Goal: Information Seeking & Learning: Learn about a topic

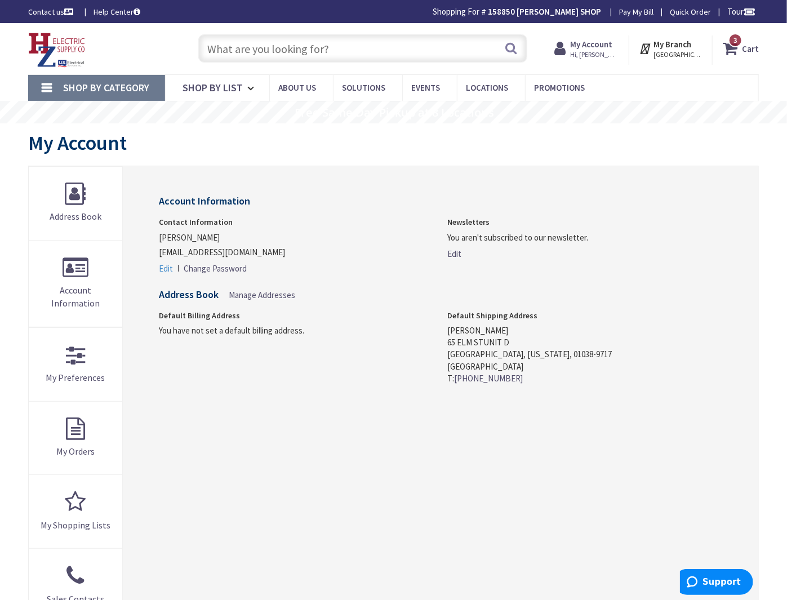
type input "[STREET_ADDRESS]"
click at [282, 296] on span "Manage Addresses" at bounding box center [262, 295] width 67 height 11
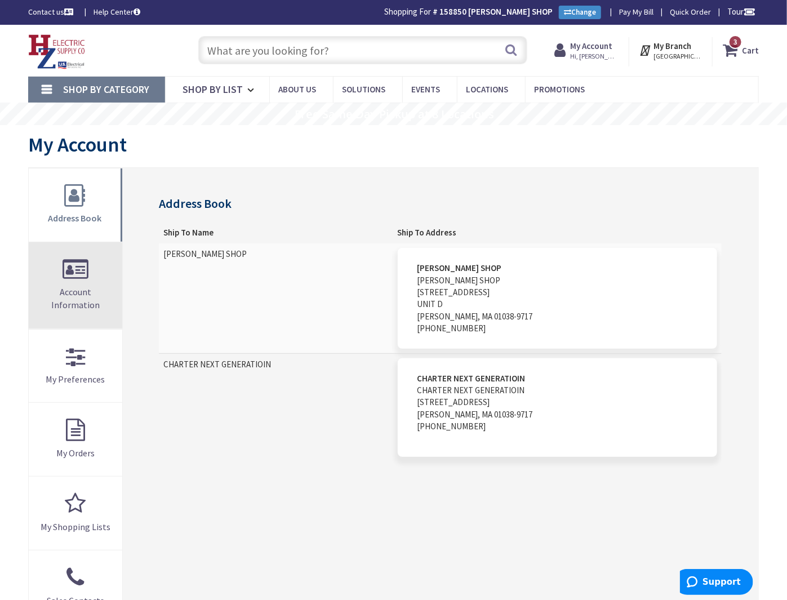
click at [86, 285] on link "Account Information" at bounding box center [76, 285] width 94 height 86
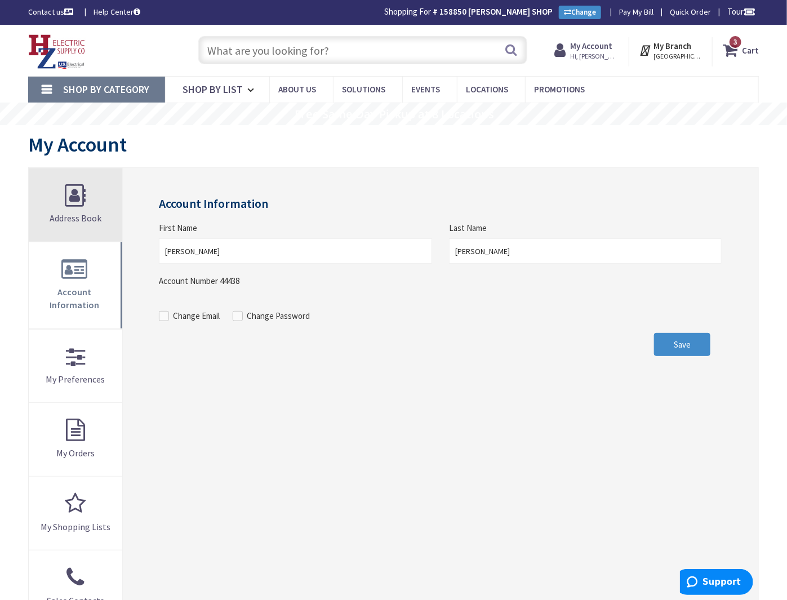
click at [76, 198] on link "Address Book" at bounding box center [76, 205] width 94 height 73
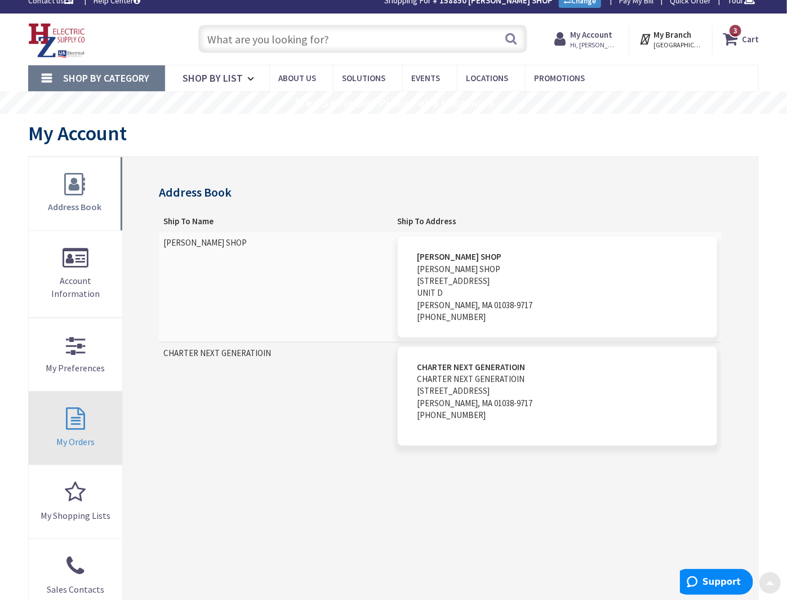
scroll to position [1, 0]
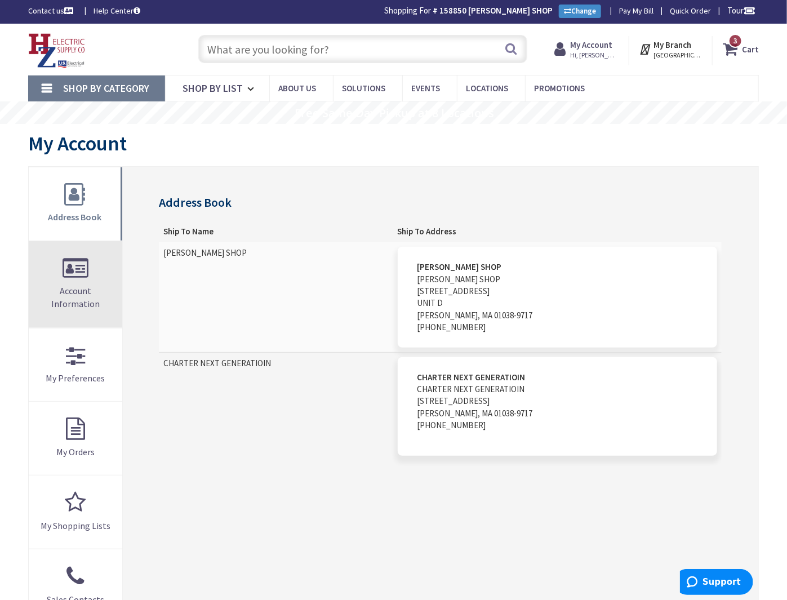
click at [73, 293] on span "Account Information" at bounding box center [75, 297] width 48 height 24
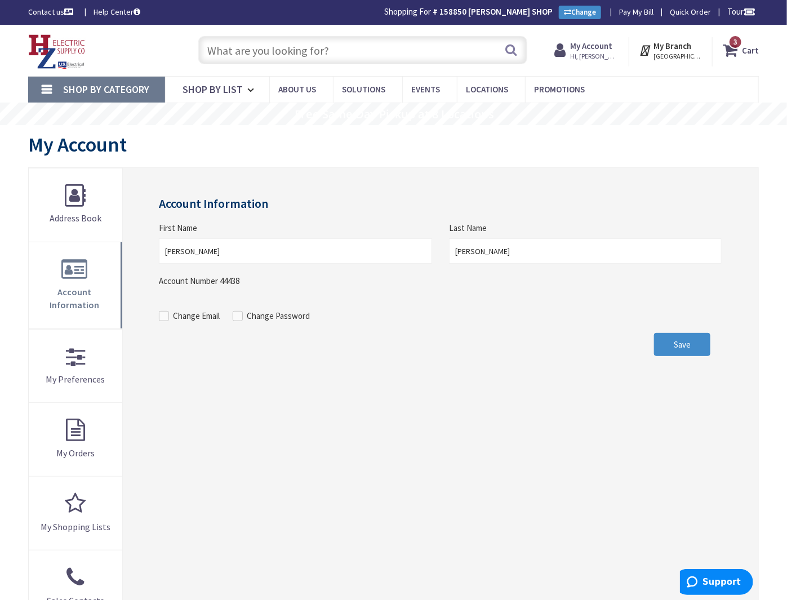
click at [598, 47] on strong "My Account" at bounding box center [592, 46] width 42 height 11
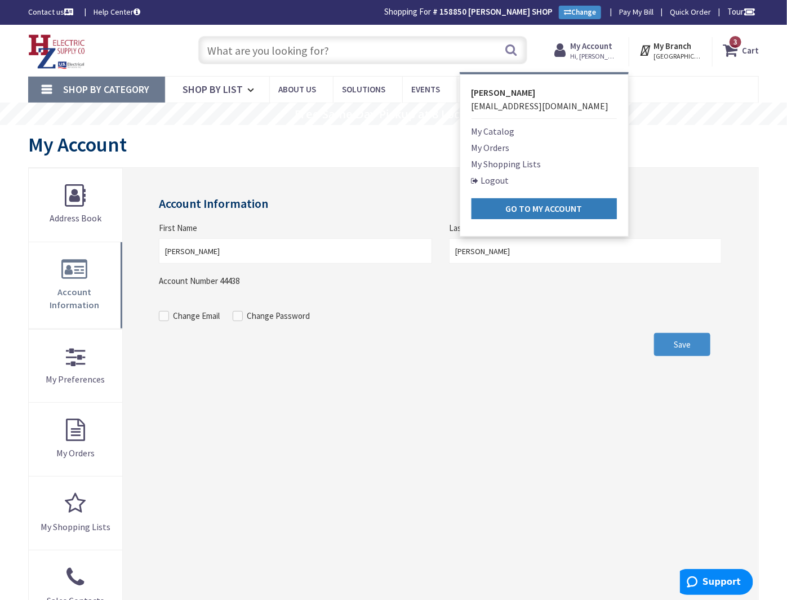
click at [529, 214] on strong "Go to My Account" at bounding box center [544, 208] width 77 height 11
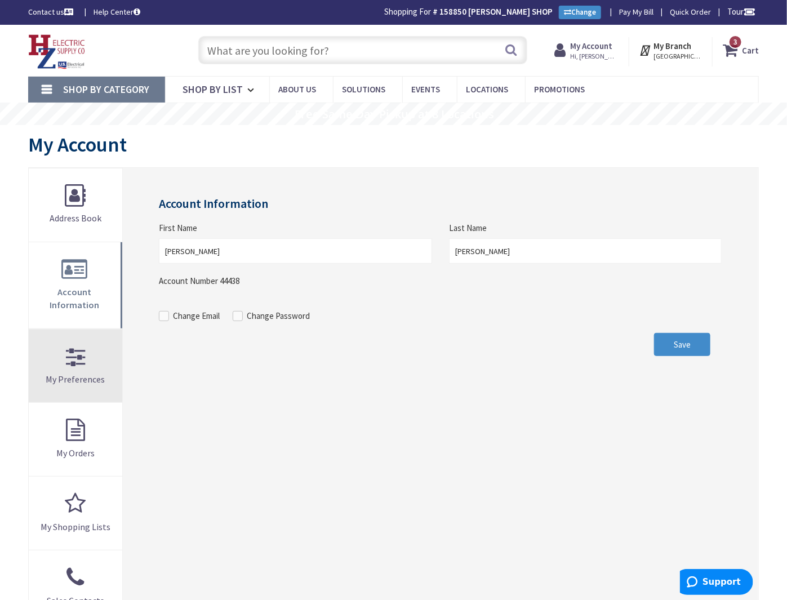
click at [95, 370] on link "My Preferences" at bounding box center [76, 366] width 94 height 73
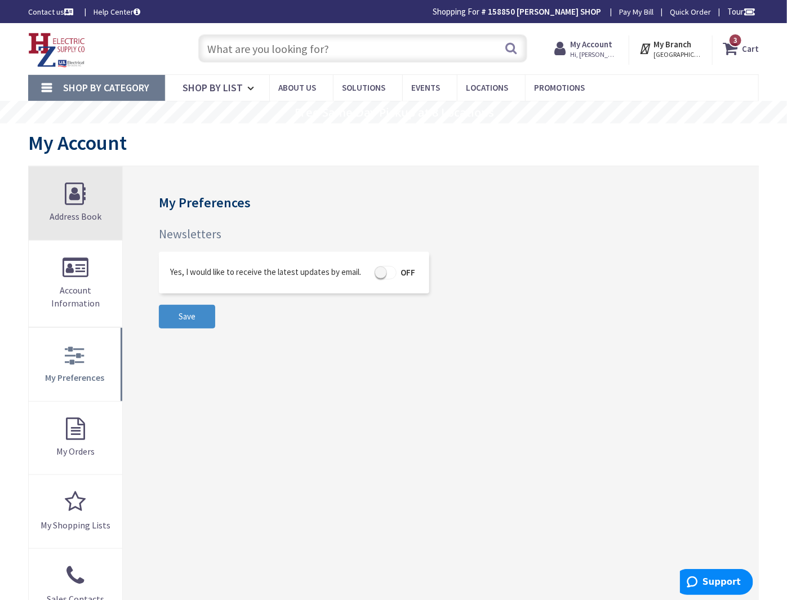
click at [86, 188] on link "Address Book" at bounding box center [76, 203] width 94 height 73
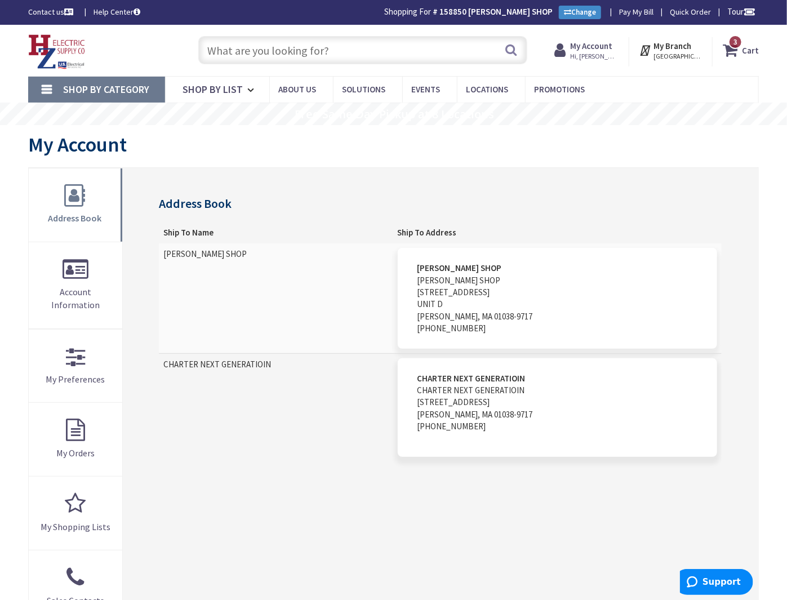
click at [460, 257] on address "TIMOTHY M. PACIOREK SHOP TIMOTHY M. PACIOREK SHOP 65 ELM ST UNIT D HATFIELD, MA…" at bounding box center [558, 298] width 320 height 101
click at [123, 14] on link "Help Center" at bounding box center [117, 11] width 47 height 11
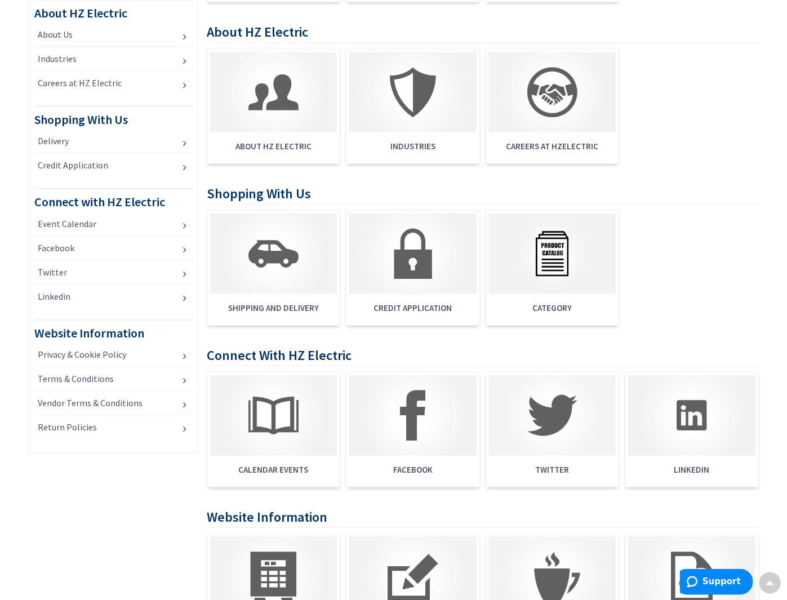
scroll to position [334, 0]
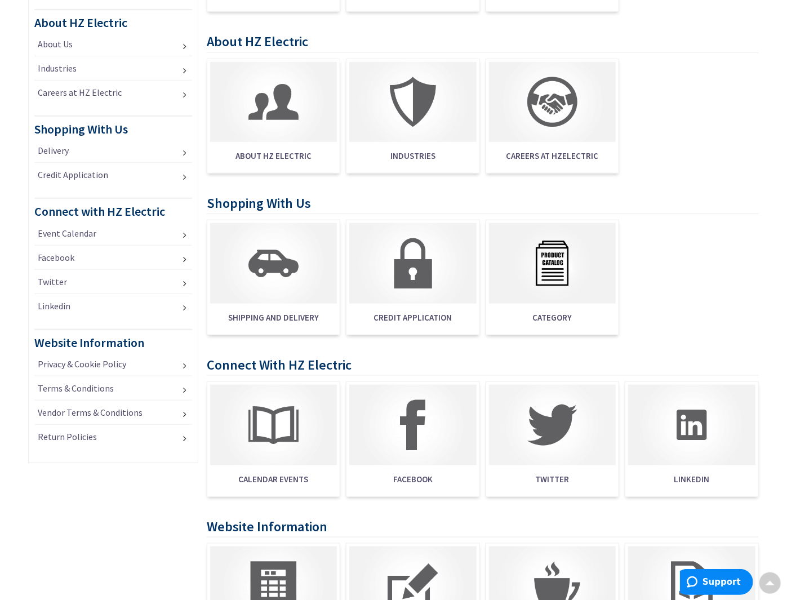
click at [560, 274] on img at bounding box center [552, 263] width 127 height 80
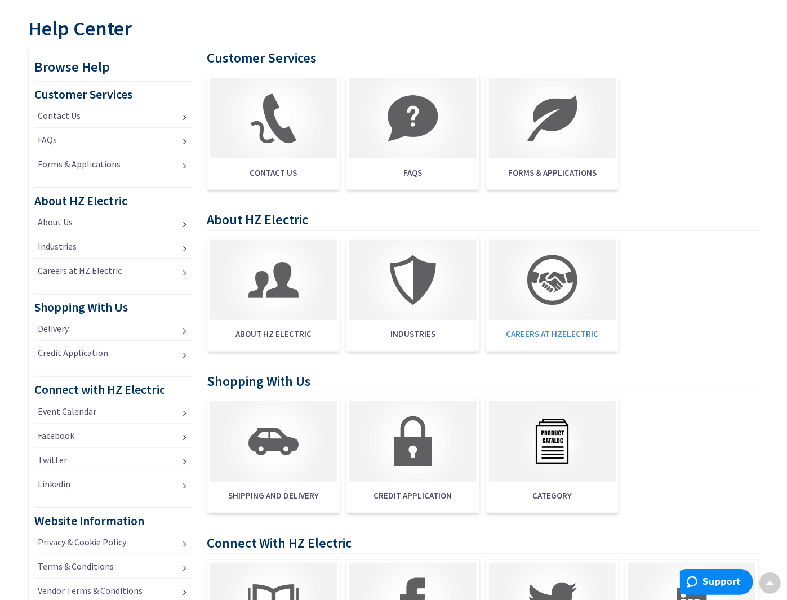
scroll to position [37, 0]
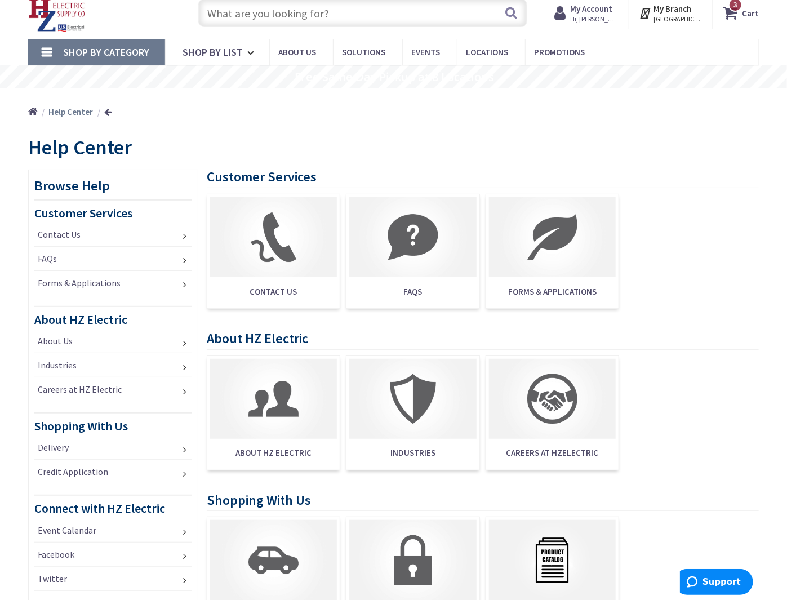
click at [422, 289] on span "FAQS" at bounding box center [412, 291] width 127 height 23
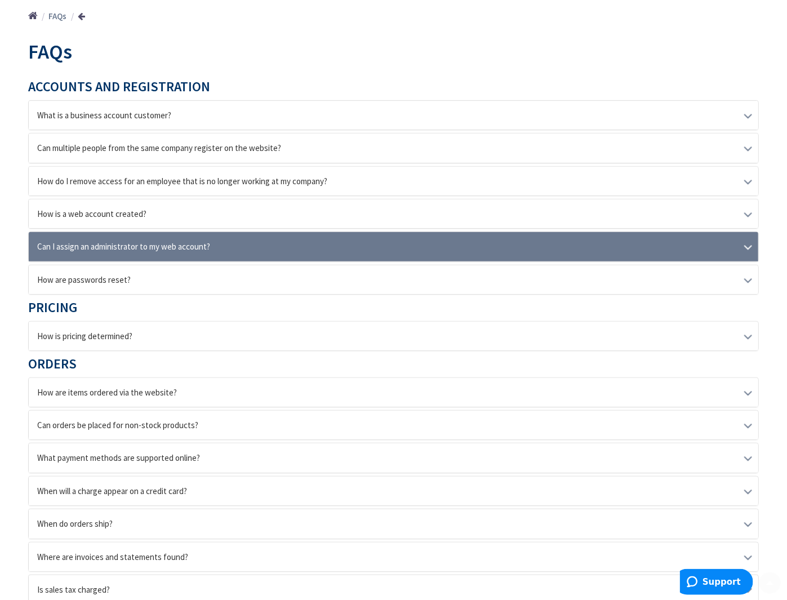
scroll to position [178, 0]
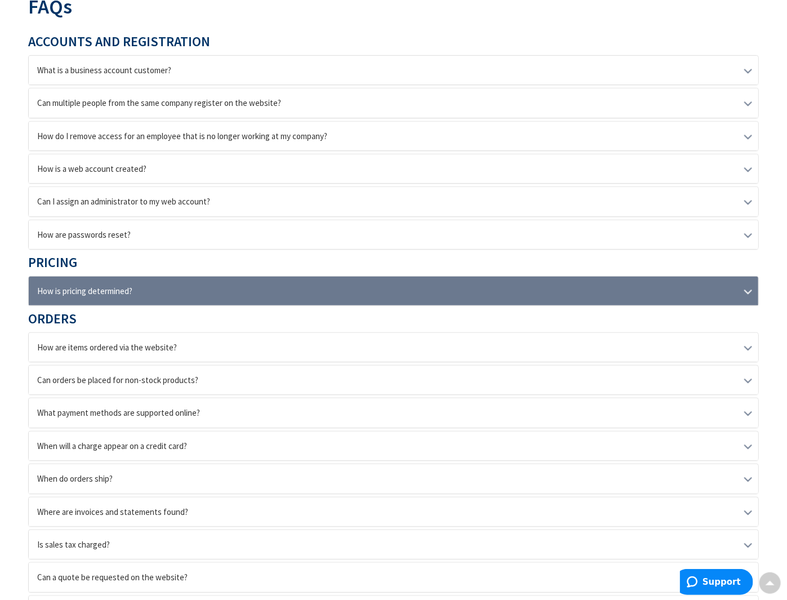
click at [738, 282] on div "How is pricing determined?" at bounding box center [394, 291] width 730 height 29
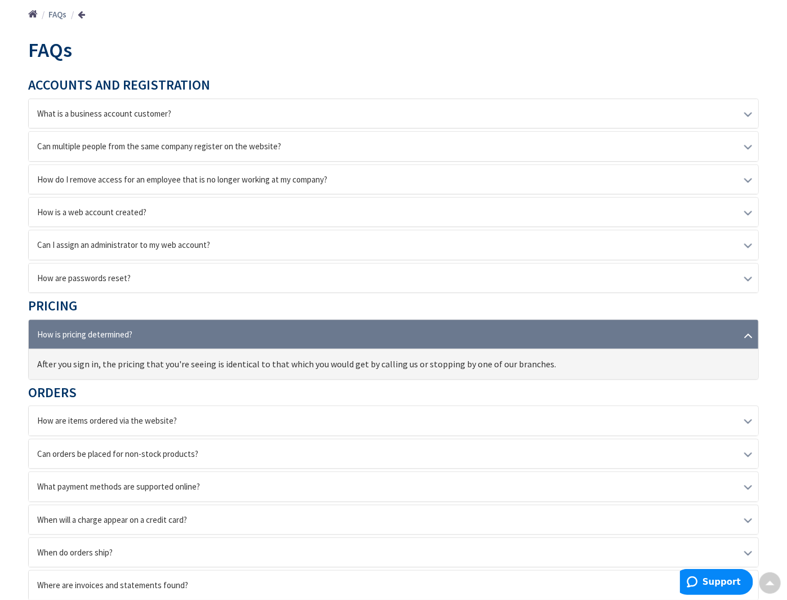
scroll to position [0, 0]
